Goal: Information Seeking & Learning: Learn about a topic

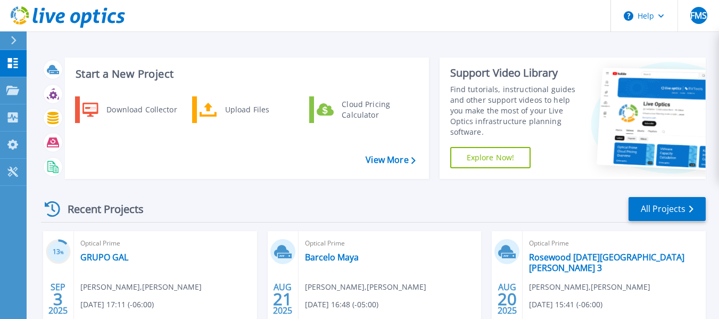
scroll to position [48, 0]
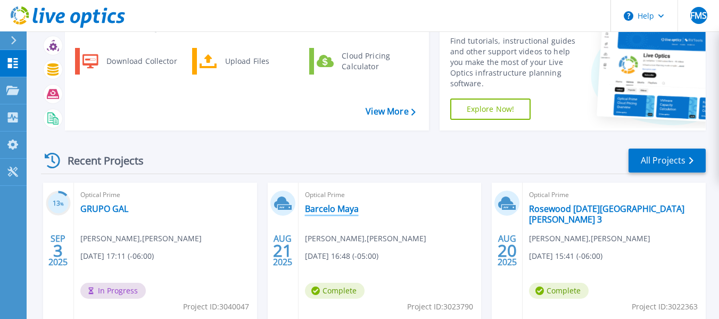
click at [327, 206] on link "Barcelo Maya" at bounding box center [332, 208] width 54 height 11
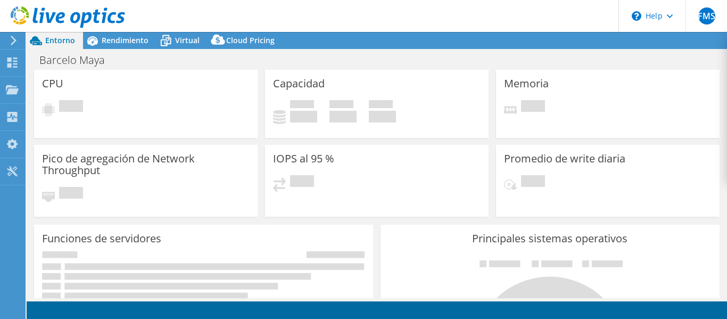
select select "USD"
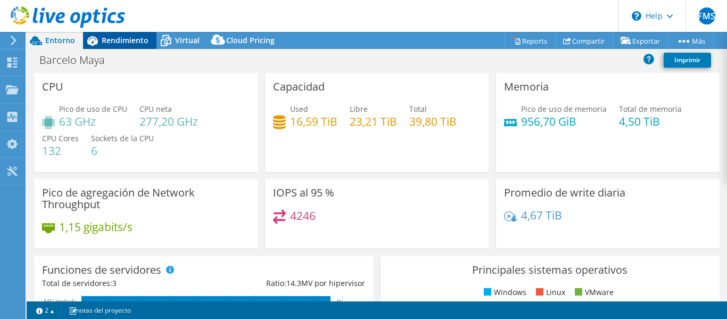
click at [119, 42] on span "Rendimiento" at bounding box center [125, 40] width 47 height 10
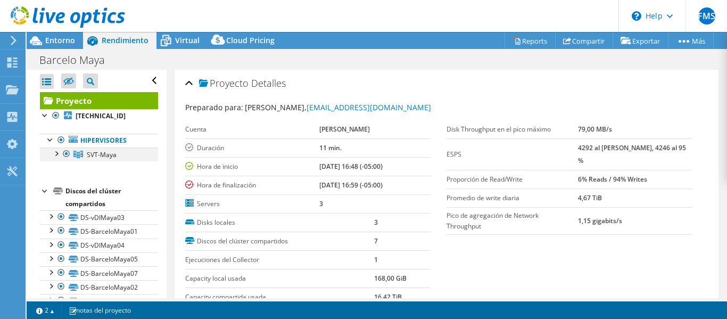
click at [57, 154] on div at bounding box center [56, 152] width 11 height 11
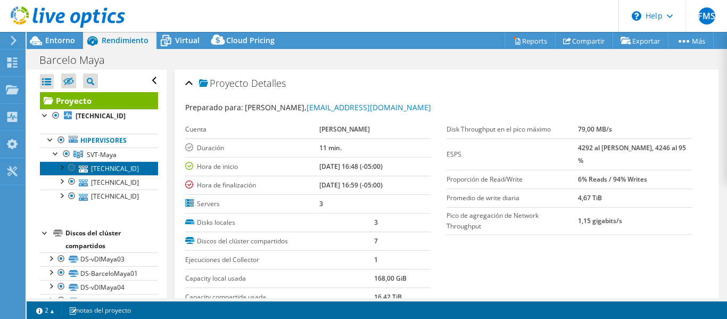
click at [103, 167] on link "169.168.5.103" at bounding box center [99, 168] width 118 height 14
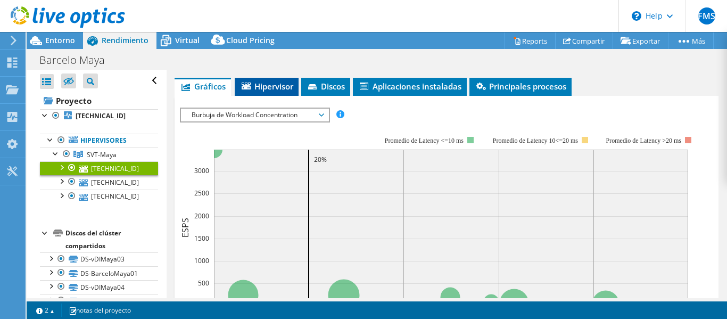
scroll to position [208, 0]
click at [262, 86] on span "Hipervisor" at bounding box center [266, 85] width 53 height 11
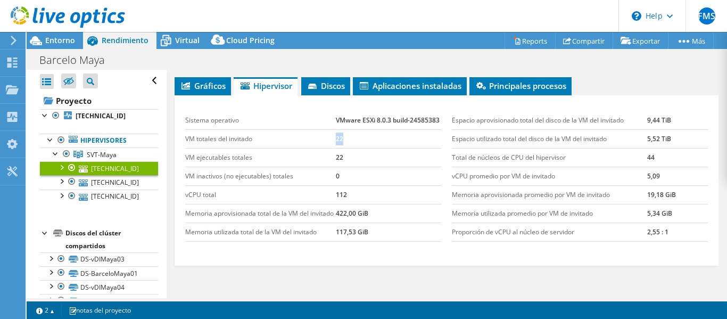
drag, startPoint x: 344, startPoint y: 153, endPoint x: 327, endPoint y: 153, distance: 17.0
click at [327, 148] on tr "VM totales del invitado 22" at bounding box center [313, 138] width 256 height 19
drag, startPoint x: 359, startPoint y: 119, endPoint x: 383, endPoint y: 121, distance: 24.6
click at [383, 121] on td "VMware ESXi 8.0.3 build-24585383" at bounding box center [388, 120] width 105 height 19
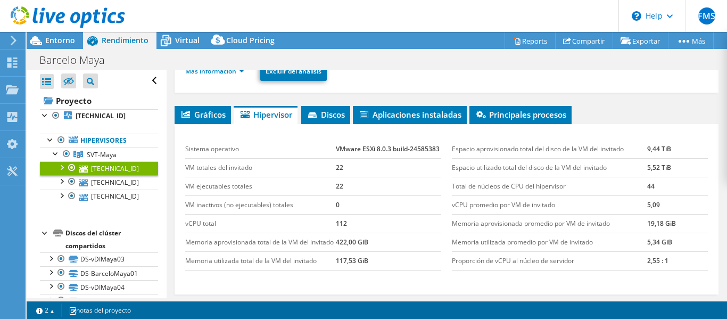
scroll to position [180, 0]
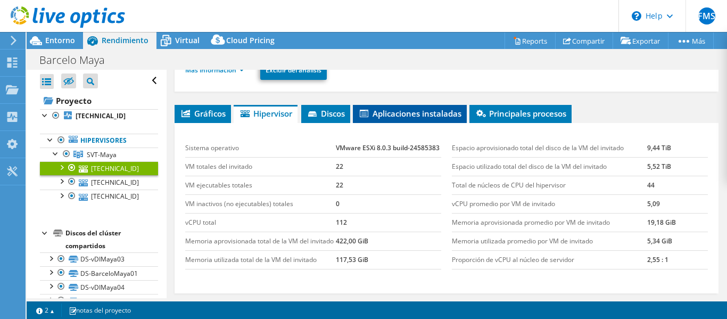
click at [386, 114] on span "Aplicaciones instaladas" at bounding box center [409, 113] width 103 height 11
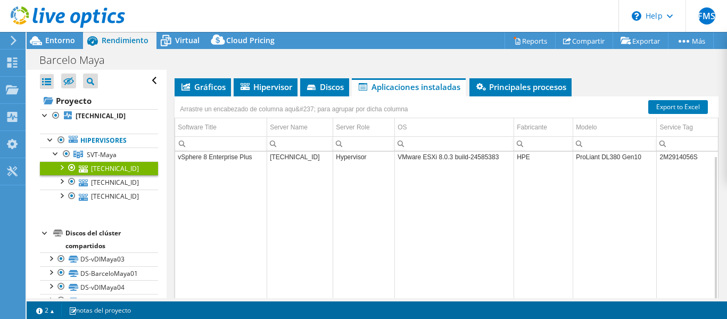
scroll to position [209, 0]
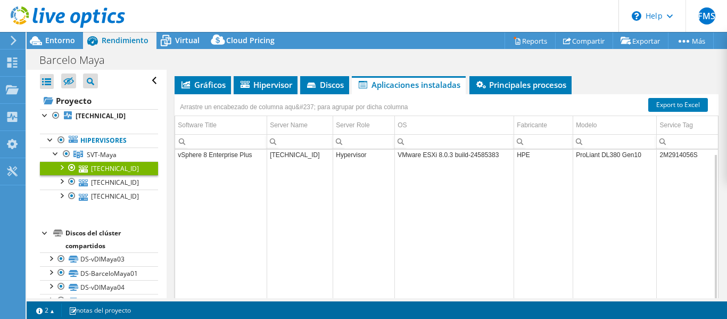
click at [260, 196] on td "Data grid" at bounding box center [221, 239] width 92 height 151
click at [62, 168] on div at bounding box center [61, 166] width 11 height 11
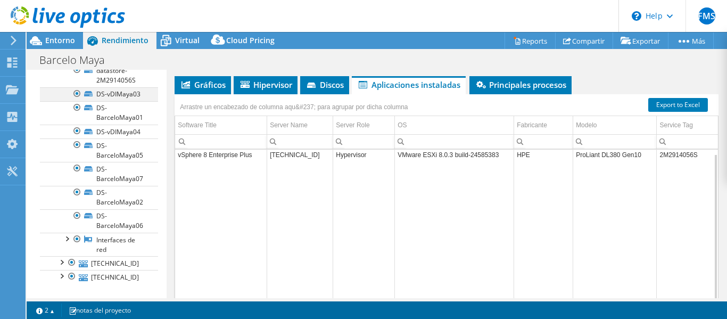
scroll to position [132, 0]
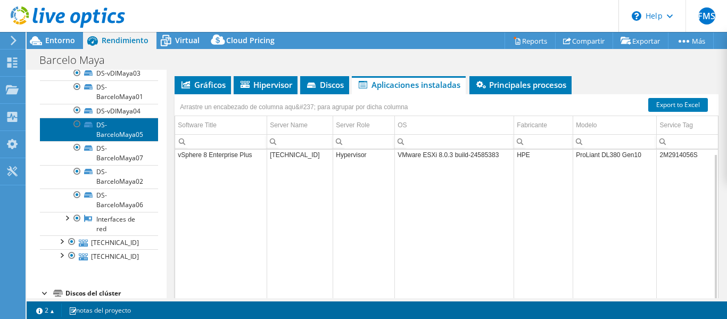
click at [111, 141] on link "DS-BarceloMaya05" at bounding box center [99, 129] width 118 height 23
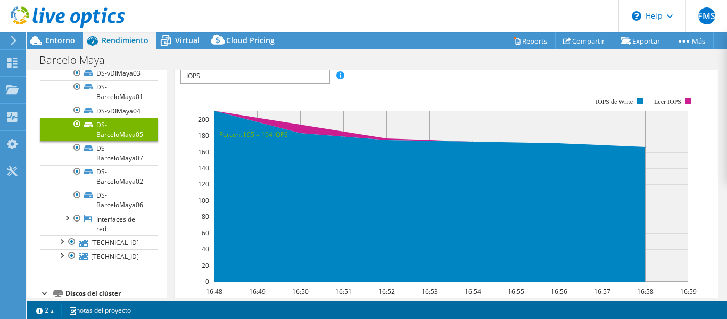
scroll to position [172, 0]
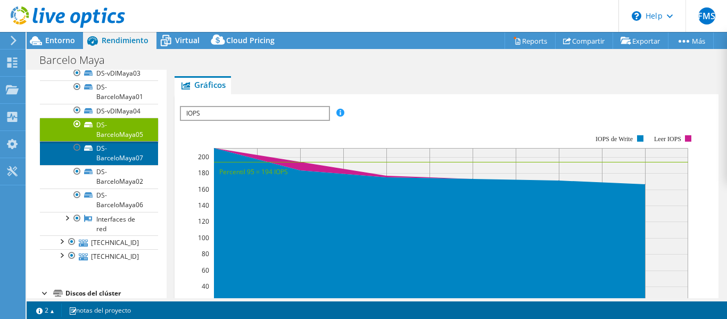
click at [110, 164] on link "DS-BarceloMaya07" at bounding box center [99, 152] width 118 height 23
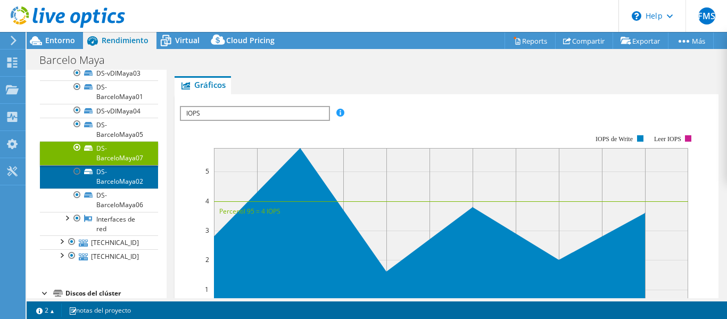
click at [108, 188] on link "DS-BarceloMaya02" at bounding box center [99, 176] width 118 height 23
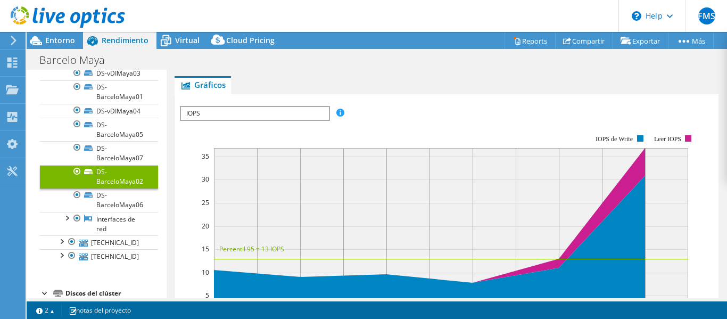
scroll to position [158, 0]
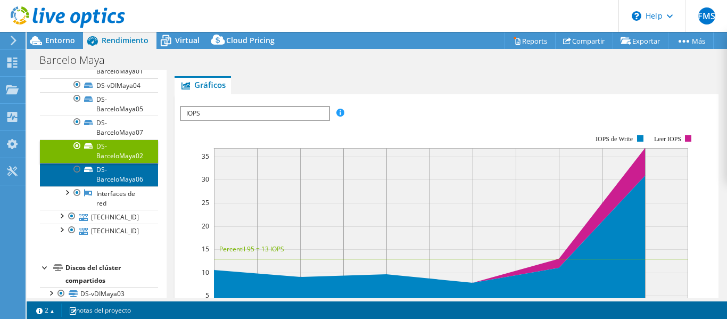
click at [109, 186] on link "DS-BarceloMaya06" at bounding box center [99, 174] width 118 height 23
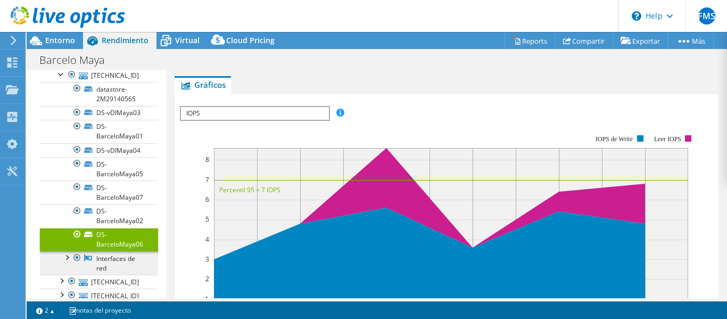
scroll to position [0, 0]
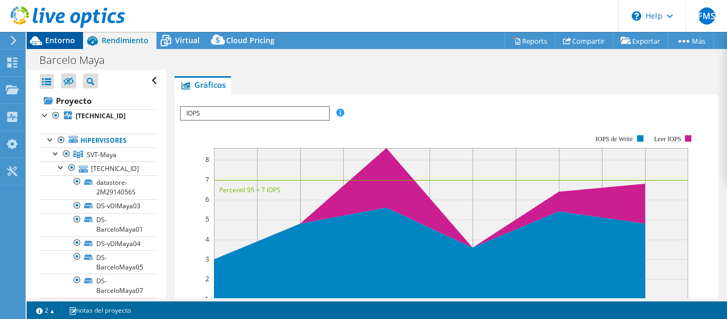
click at [47, 38] on span "Entorno" at bounding box center [60, 40] width 30 height 10
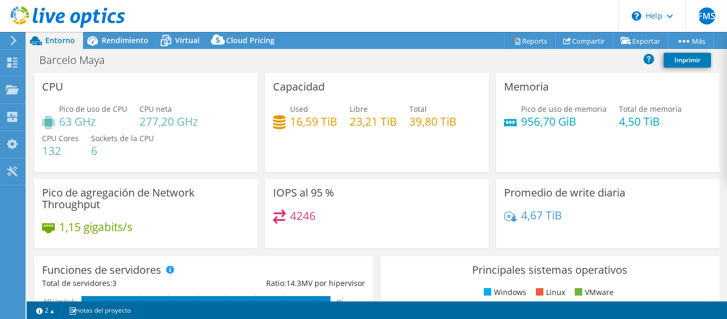
click at [15, 41] on use at bounding box center [14, 41] width 6 height 10
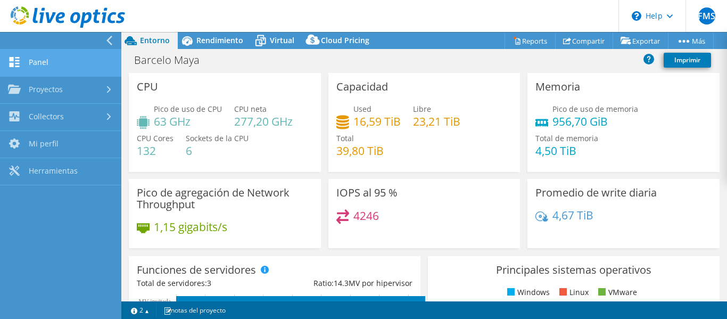
click at [38, 71] on link "Panel" at bounding box center [60, 62] width 121 height 27
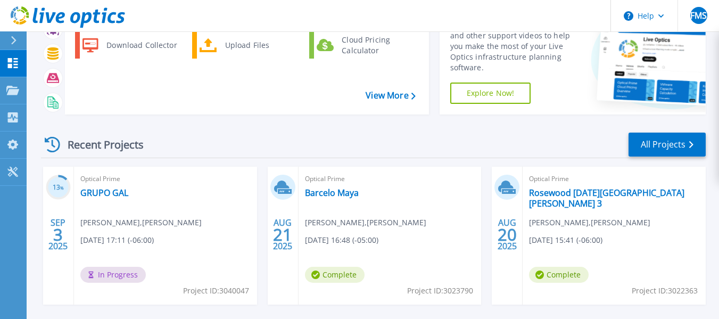
scroll to position [65, 0]
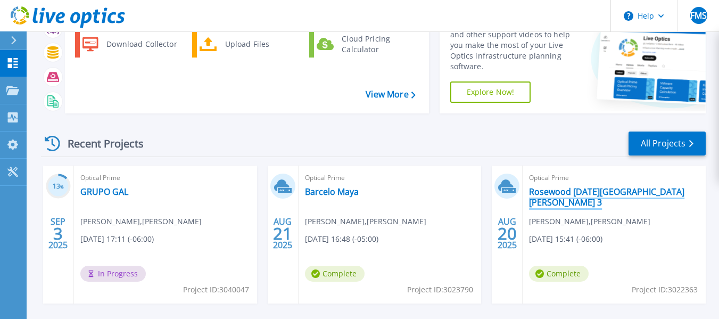
click at [552, 191] on link "Rosewood [DATE][GEOGRAPHIC_DATA][PERSON_NAME] 3" at bounding box center [614, 196] width 170 height 21
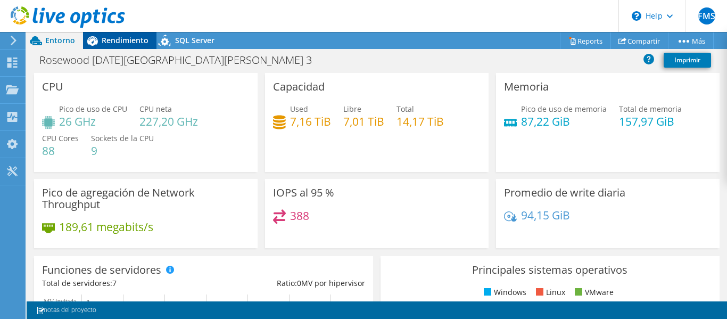
click at [112, 39] on span "Rendimiento" at bounding box center [125, 40] width 47 height 10
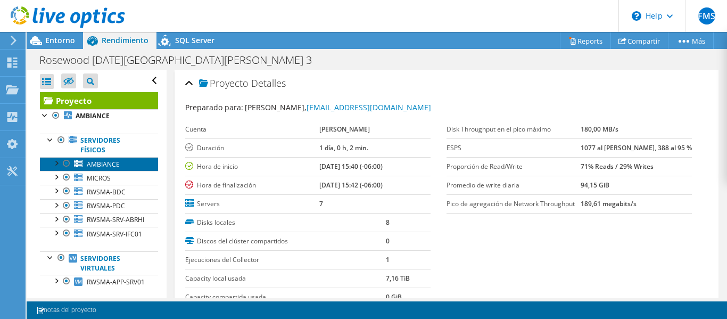
click at [95, 165] on span "AMBIANCE" at bounding box center [103, 164] width 33 height 9
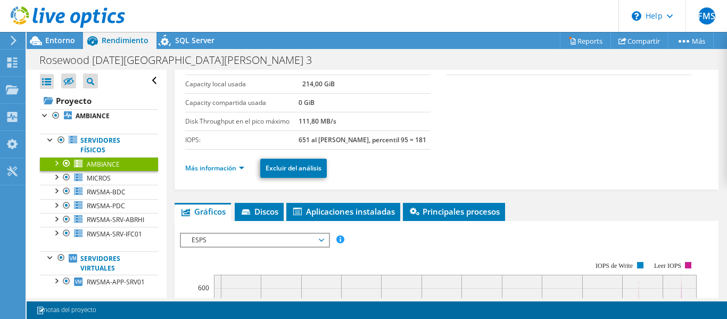
scroll to position [86, 0]
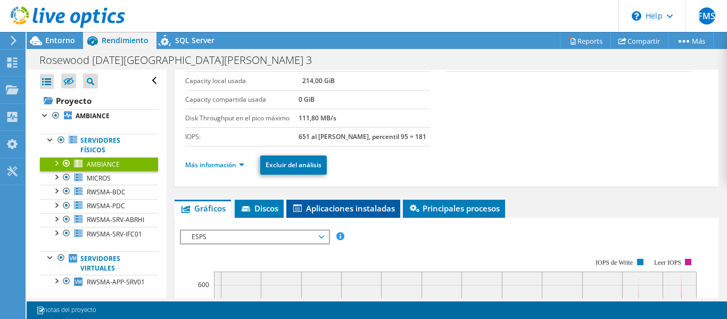
click at [330, 205] on span "Aplicaciones instaladas" at bounding box center [343, 208] width 103 height 11
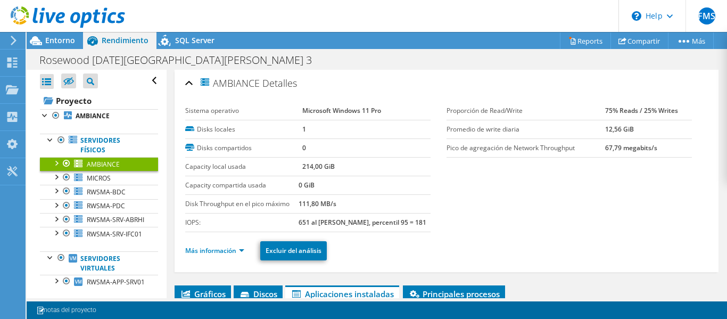
scroll to position [0, 0]
drag, startPoint x: 382, startPoint y: 113, endPoint x: 297, endPoint y: 113, distance: 84.6
click at [297, 113] on tr "Sistema operativo Microsoft Windows 11 Pro" at bounding box center [307, 111] width 245 height 19
click at [361, 111] on b "Microsoft Windows 11 Pro" at bounding box center [341, 110] width 79 height 9
click at [98, 177] on span "MICROS" at bounding box center [99, 177] width 24 height 9
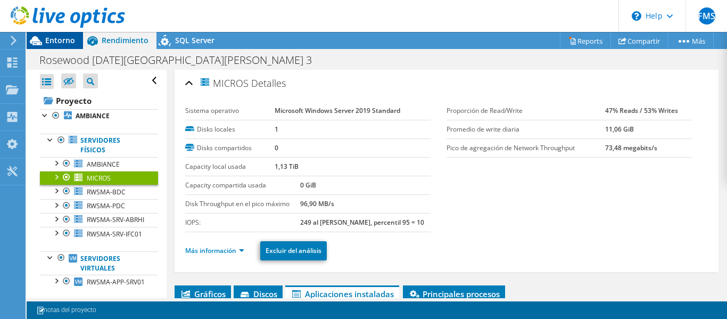
click at [53, 40] on span "Entorno" at bounding box center [60, 40] width 30 height 10
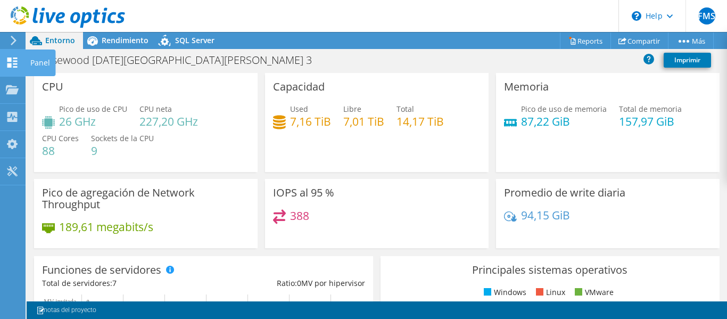
click at [44, 54] on div "Panel" at bounding box center [40, 62] width 30 height 27
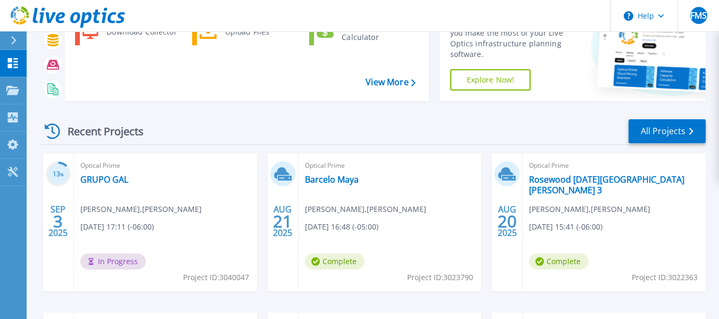
scroll to position [78, 0]
click at [321, 178] on link "Barcelo Maya" at bounding box center [332, 178] width 54 height 11
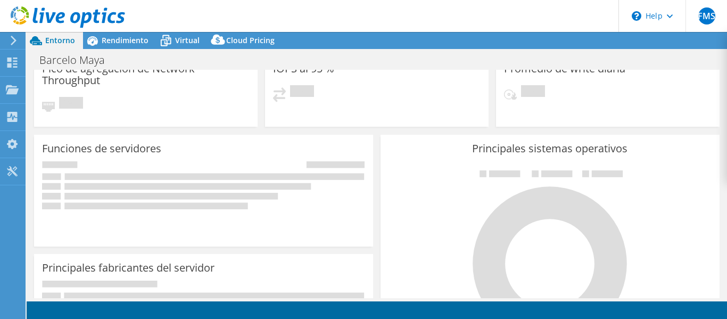
select select "USD"
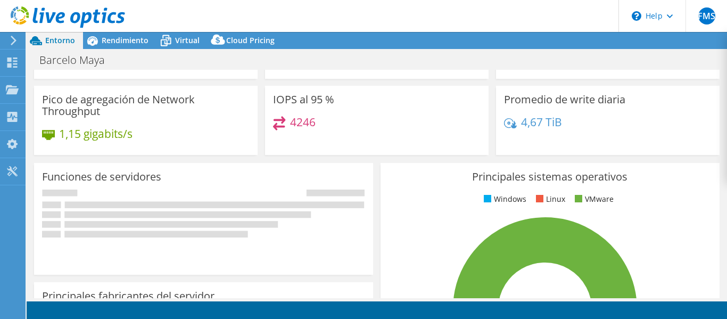
scroll to position [91, 0]
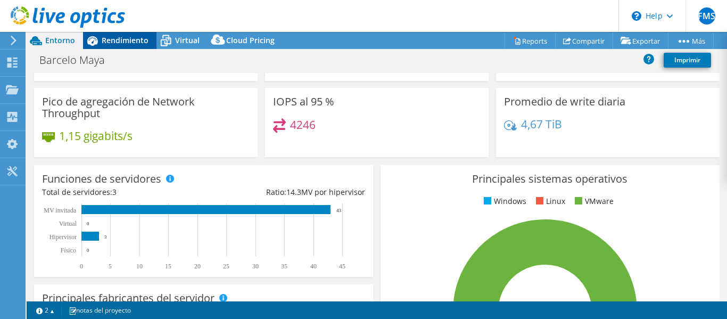
click at [114, 46] on div "Rendimiento" at bounding box center [119, 40] width 73 height 17
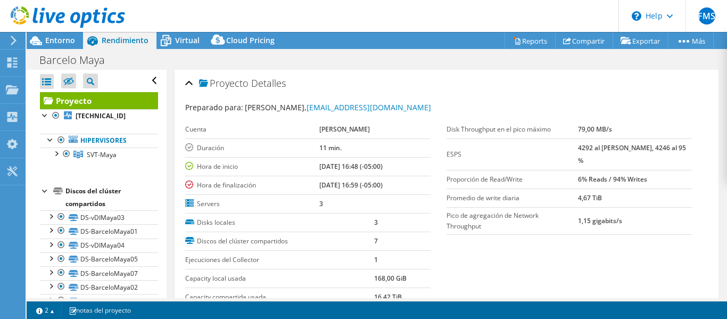
scroll to position [13, 0]
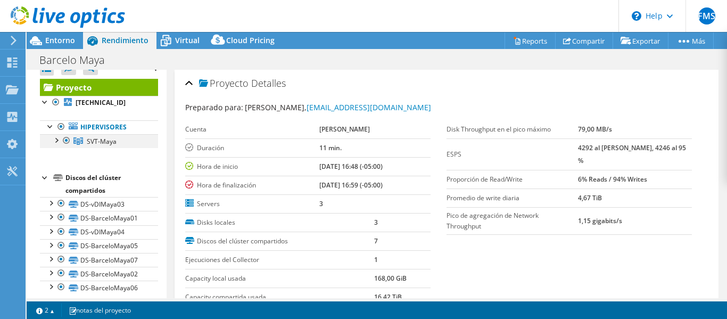
click at [56, 138] on div at bounding box center [56, 139] width 11 height 11
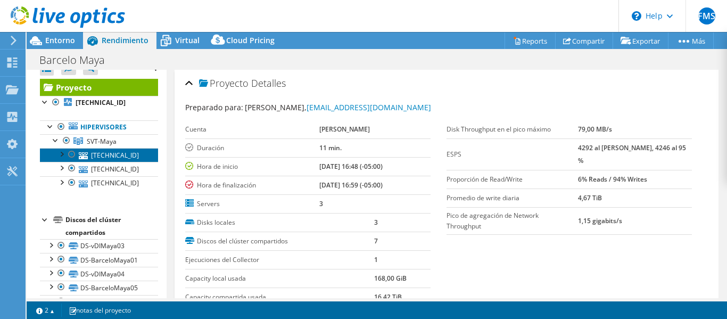
click at [117, 157] on link "[TECHNICAL_ID]" at bounding box center [99, 155] width 118 height 14
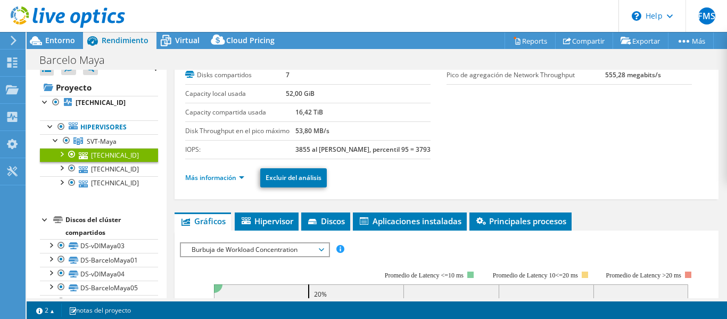
scroll to position [74, 0]
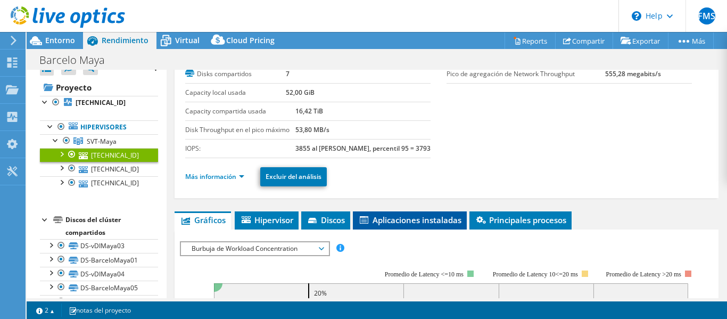
click at [416, 216] on span "Aplicaciones instaladas" at bounding box center [409, 219] width 103 height 11
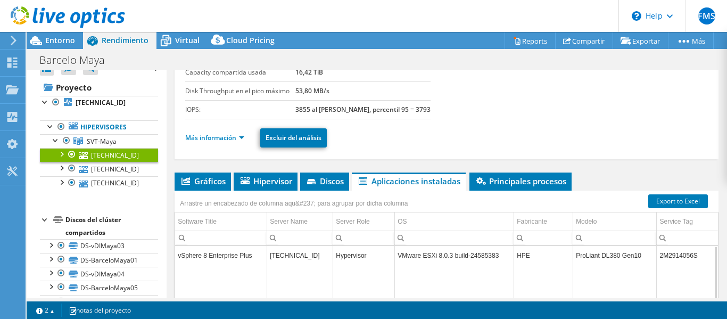
scroll to position [112, 0]
